Goal: Task Accomplishment & Management: Manage account settings

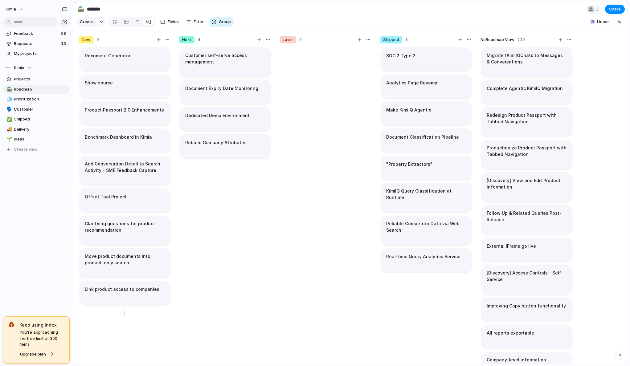
click at [141, 198] on div "Offset Tool Project" at bounding box center [125, 197] width 80 height 7
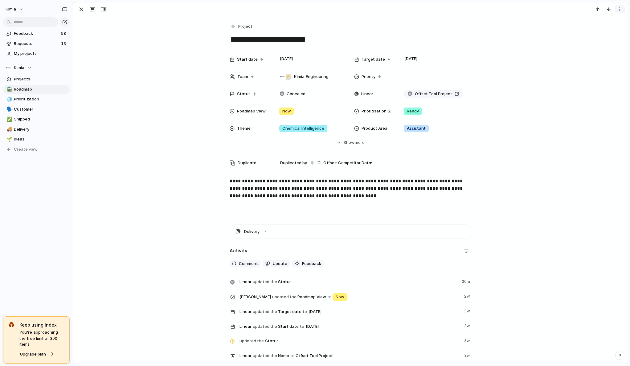
click at [619, 11] on div "button" at bounding box center [620, 9] width 5 height 5
click at [594, 33] on span "Delete" at bounding box center [593, 32] width 13 height 6
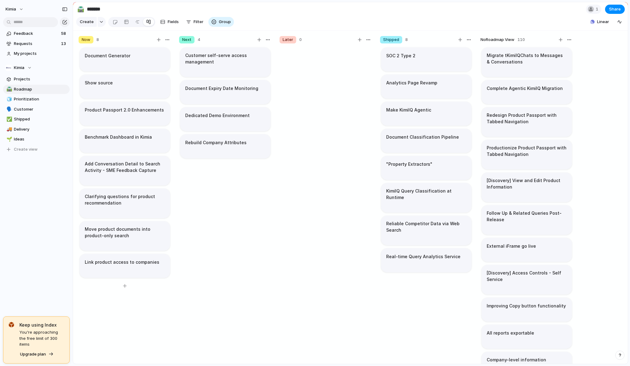
click at [134, 230] on h1 "Move product documents into product-only search" at bounding box center [125, 232] width 80 height 13
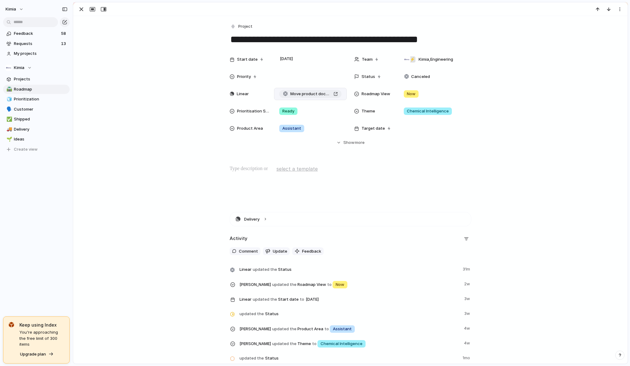
click at [324, 95] on span "Move product documents into product-only search" at bounding box center [310, 94] width 41 height 6
click at [292, 115] on div "Ready" at bounding box center [310, 111] width 73 height 12
click at [421, 94] on div "Prioritised Ready Needs More Info Unclear Problem" at bounding box center [315, 183] width 630 height 366
click at [410, 92] on span "Now" at bounding box center [411, 94] width 9 height 6
click at [417, 150] on span "Shipped" at bounding box center [416, 151] width 16 height 6
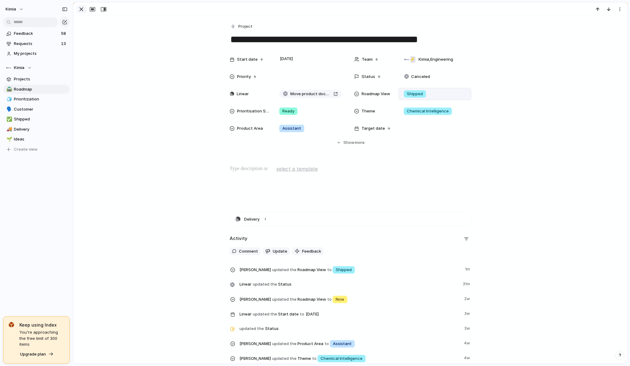
click at [81, 9] on div "button" at bounding box center [81, 9] width 7 height 7
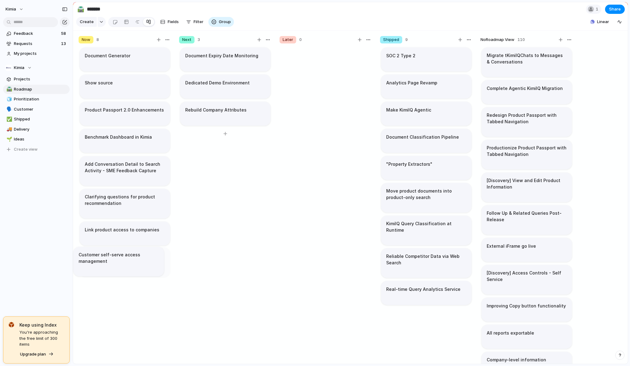
drag, startPoint x: 243, startPoint y: 59, endPoint x: 136, endPoint y: 258, distance: 225.8
click at [309, 191] on div at bounding box center [326, 208] width 92 height 323
